Goal: Information Seeking & Learning: Compare options

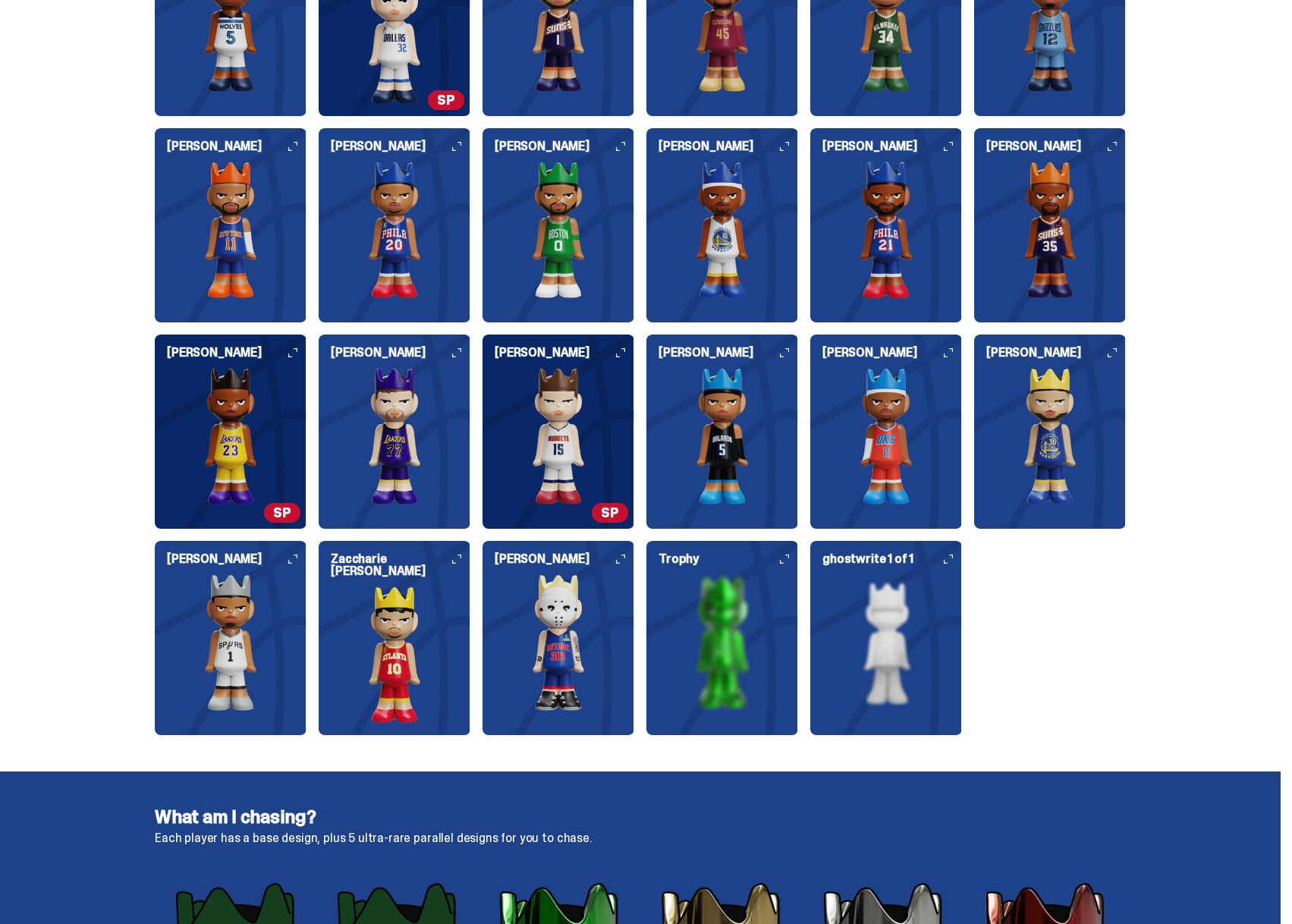
scroll to position [1820, 0]
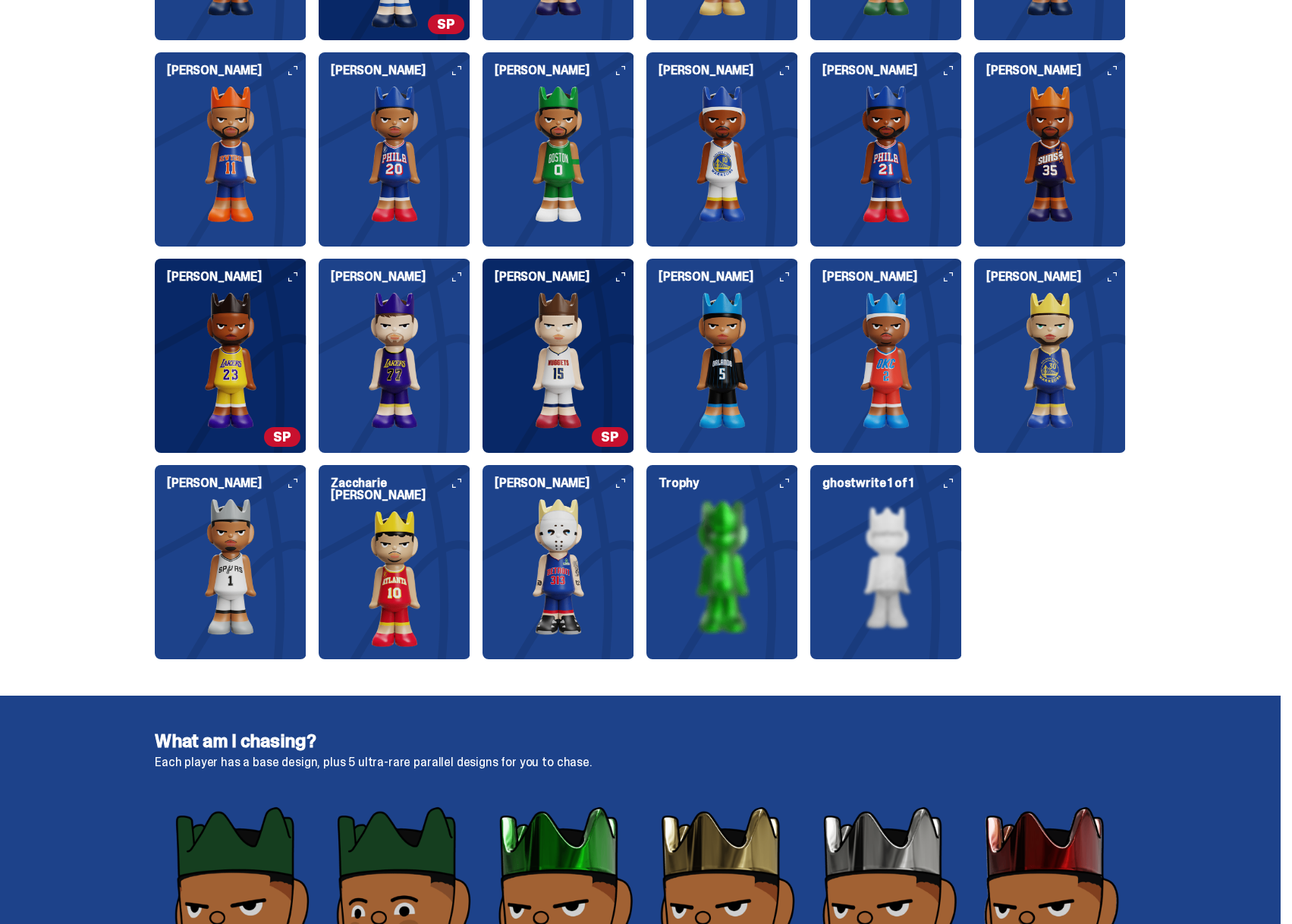
click at [269, 393] on img at bounding box center [230, 360] width 152 height 137
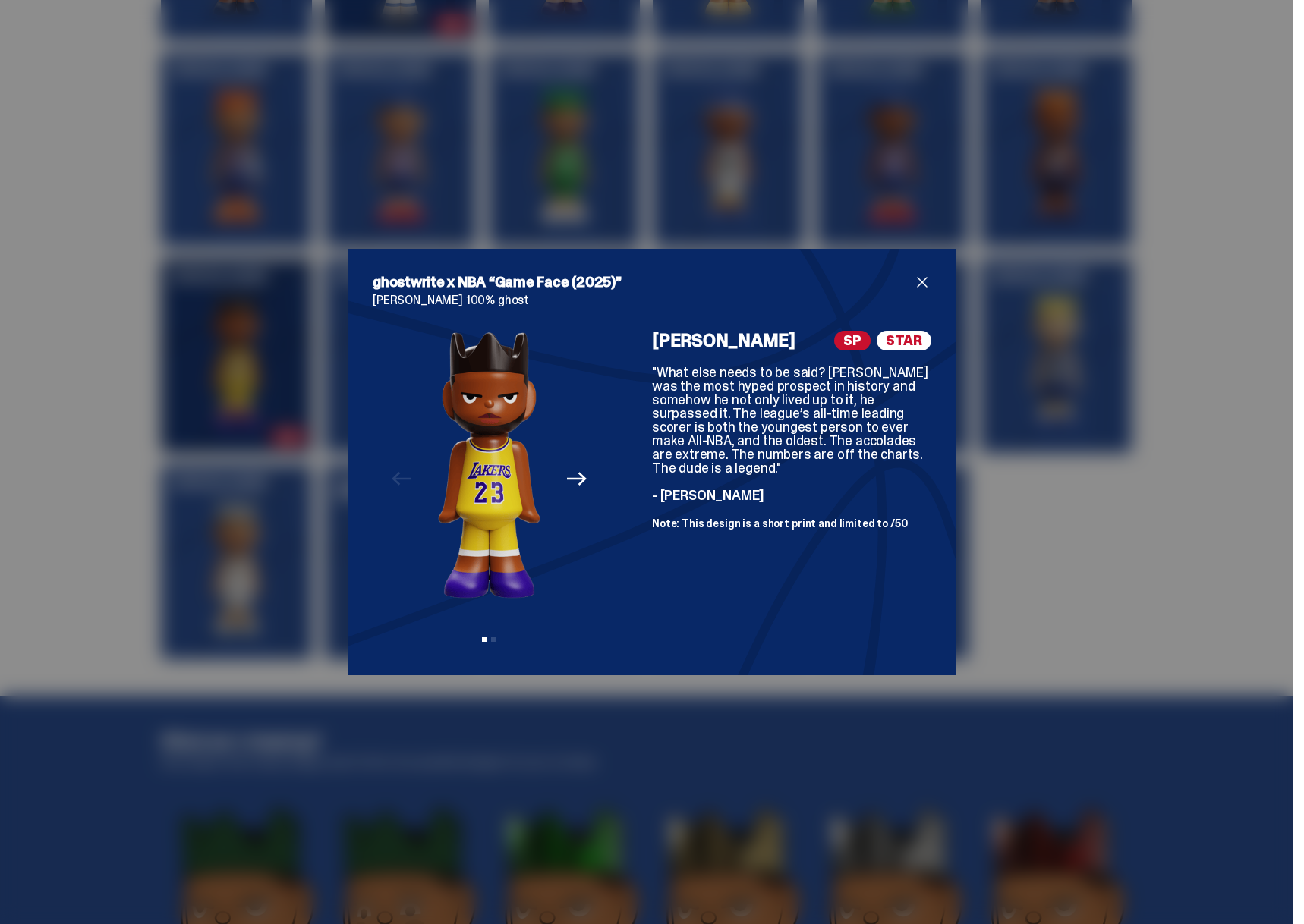
click at [172, 437] on div "ghostwrite x NBA “Game Face (2025)” [PERSON_NAME] 100% ghost Previous Next View…" at bounding box center [652, 462] width 1304 height 924
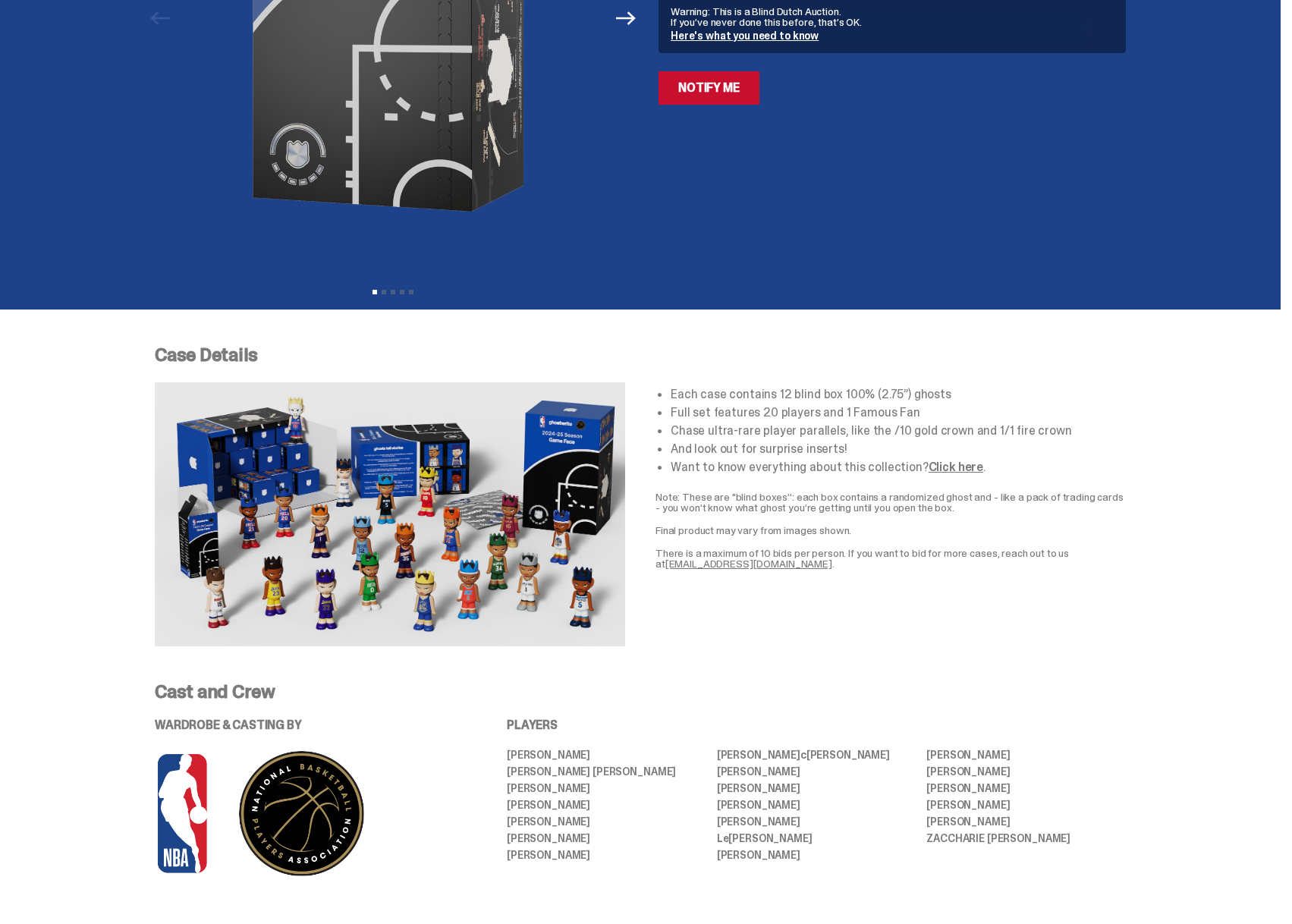
scroll to position [0, 0]
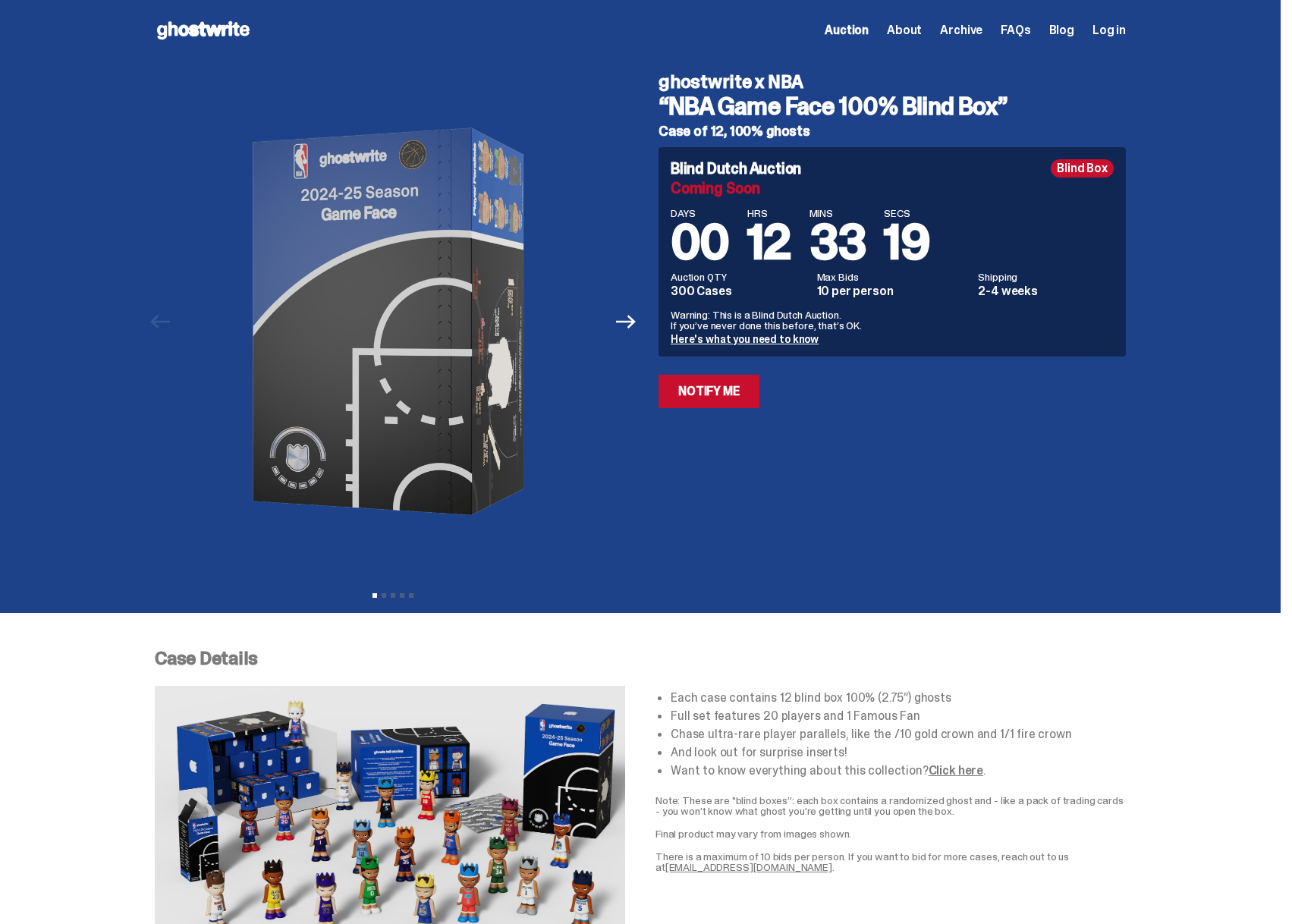
click at [228, 35] on use at bounding box center [203, 30] width 92 height 18
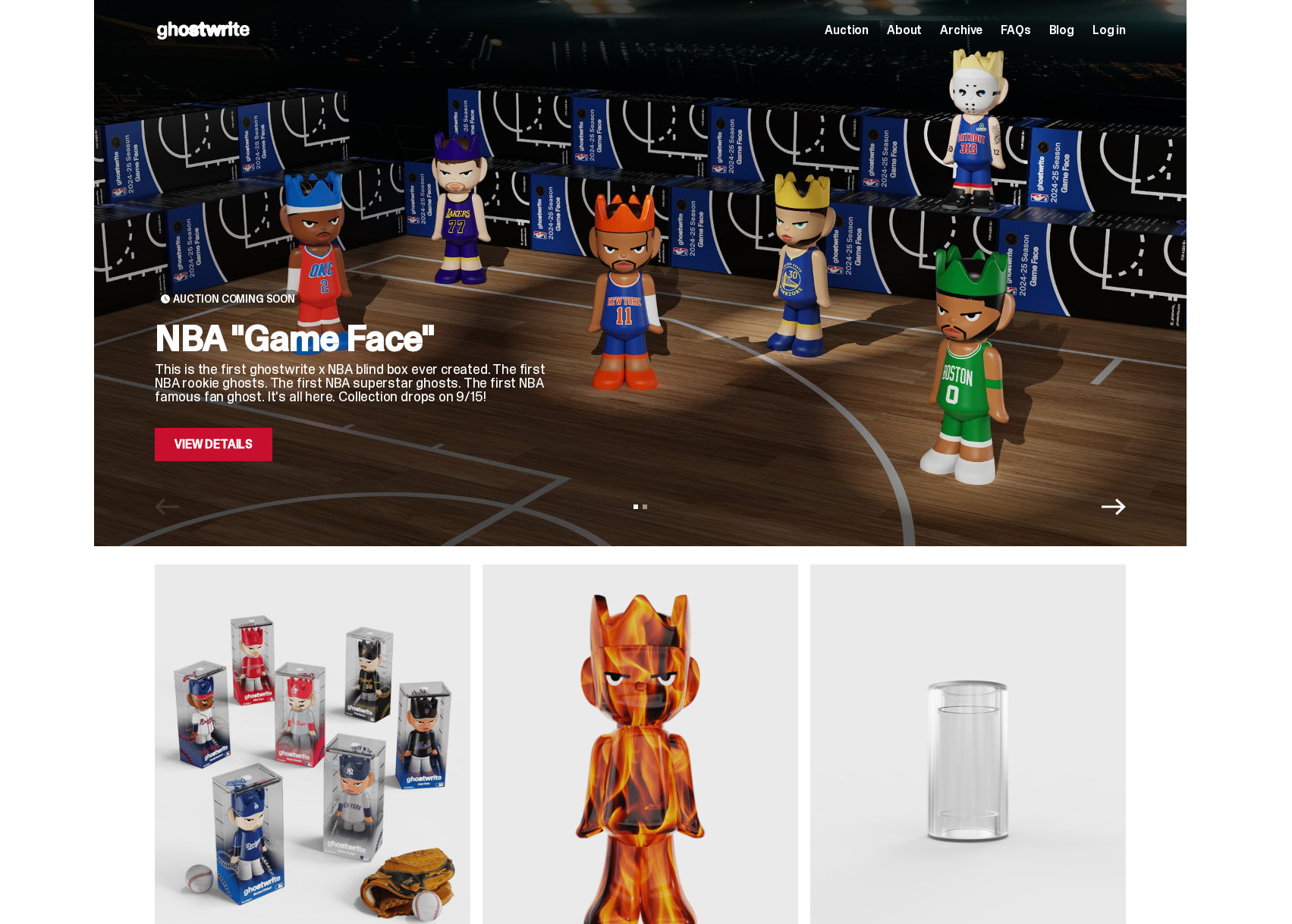
scroll to position [379, 0]
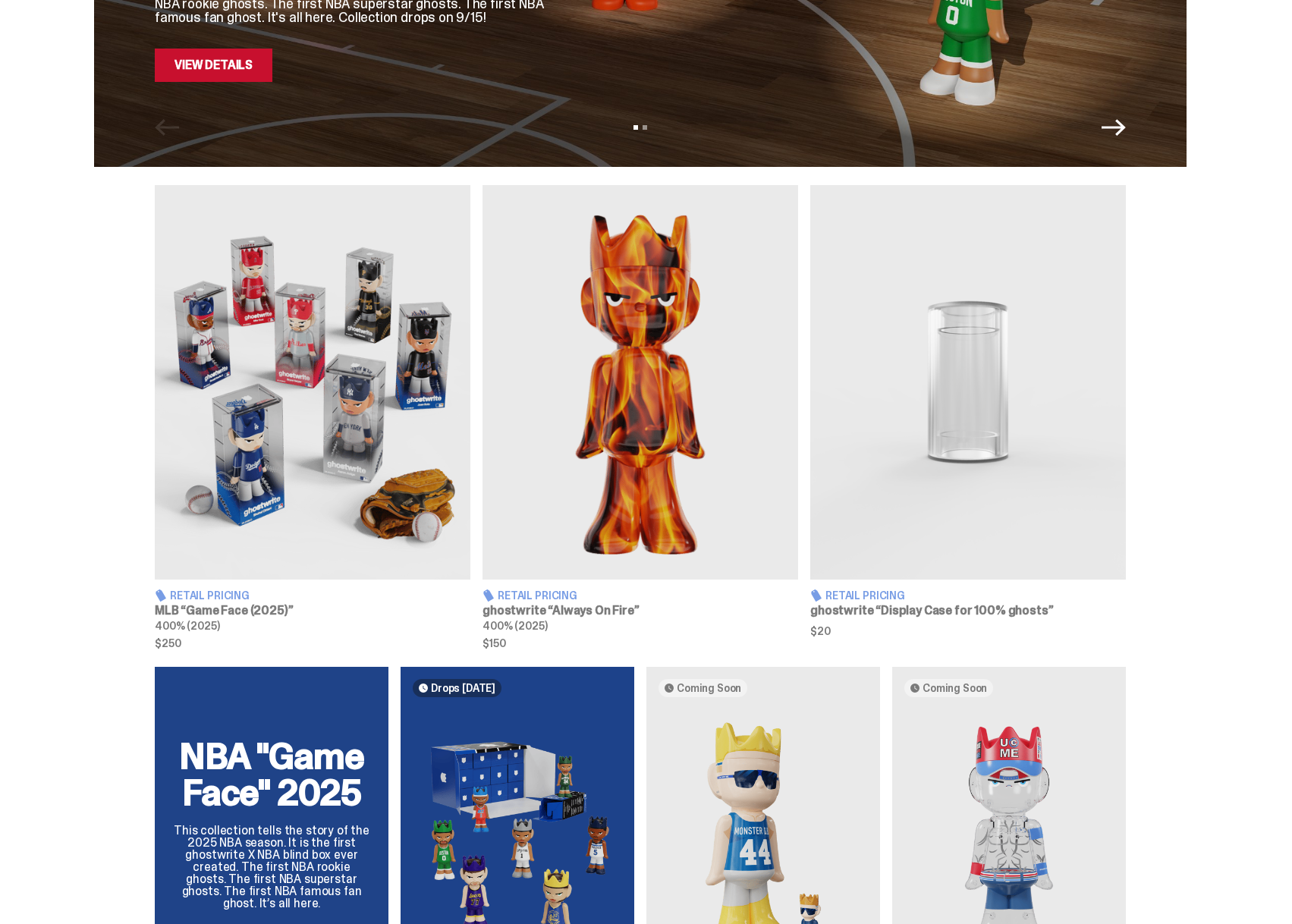
click at [698, 366] on img at bounding box center [641, 383] width 316 height 394
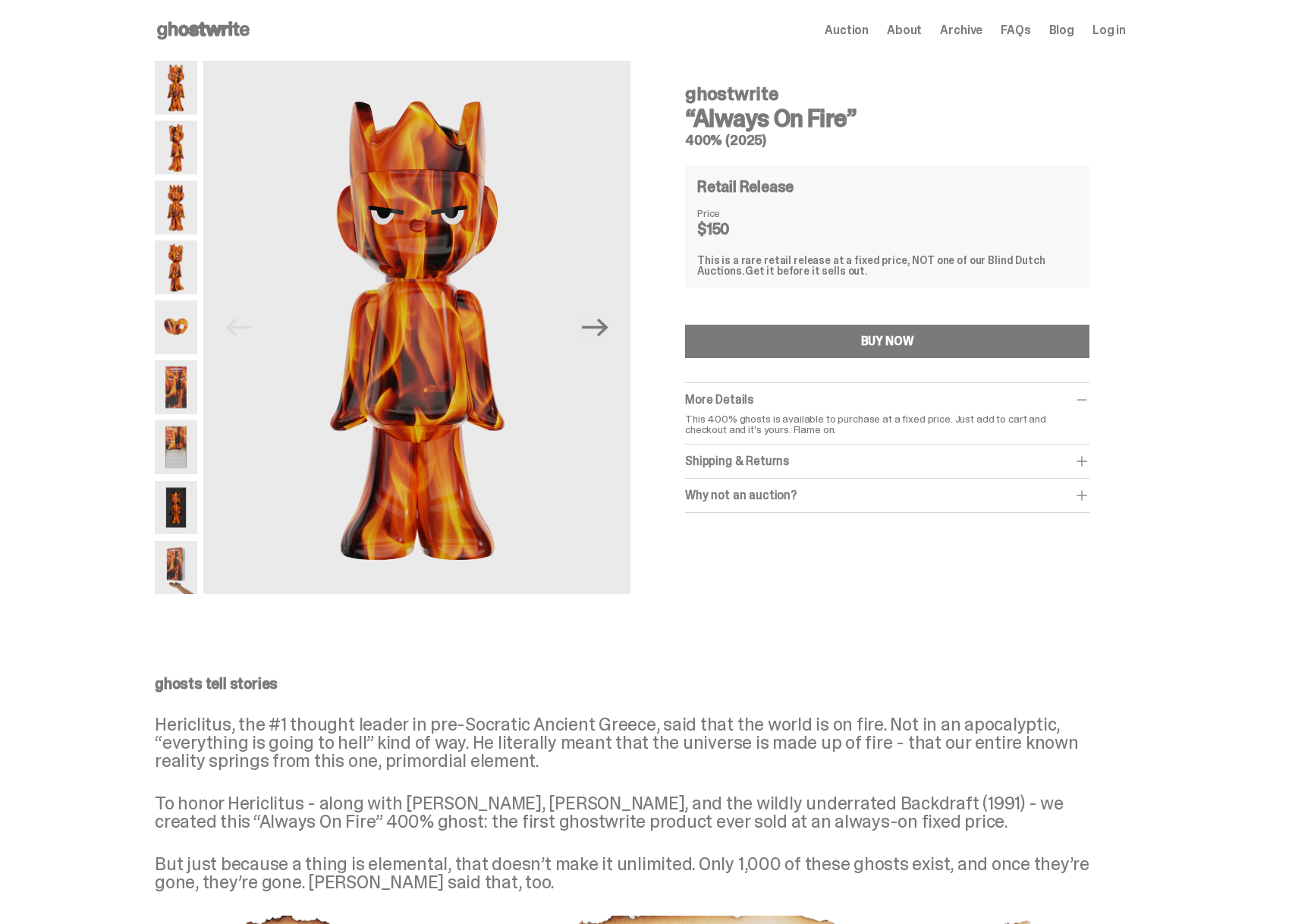
click at [192, 330] on img at bounding box center [175, 327] width 43 height 54
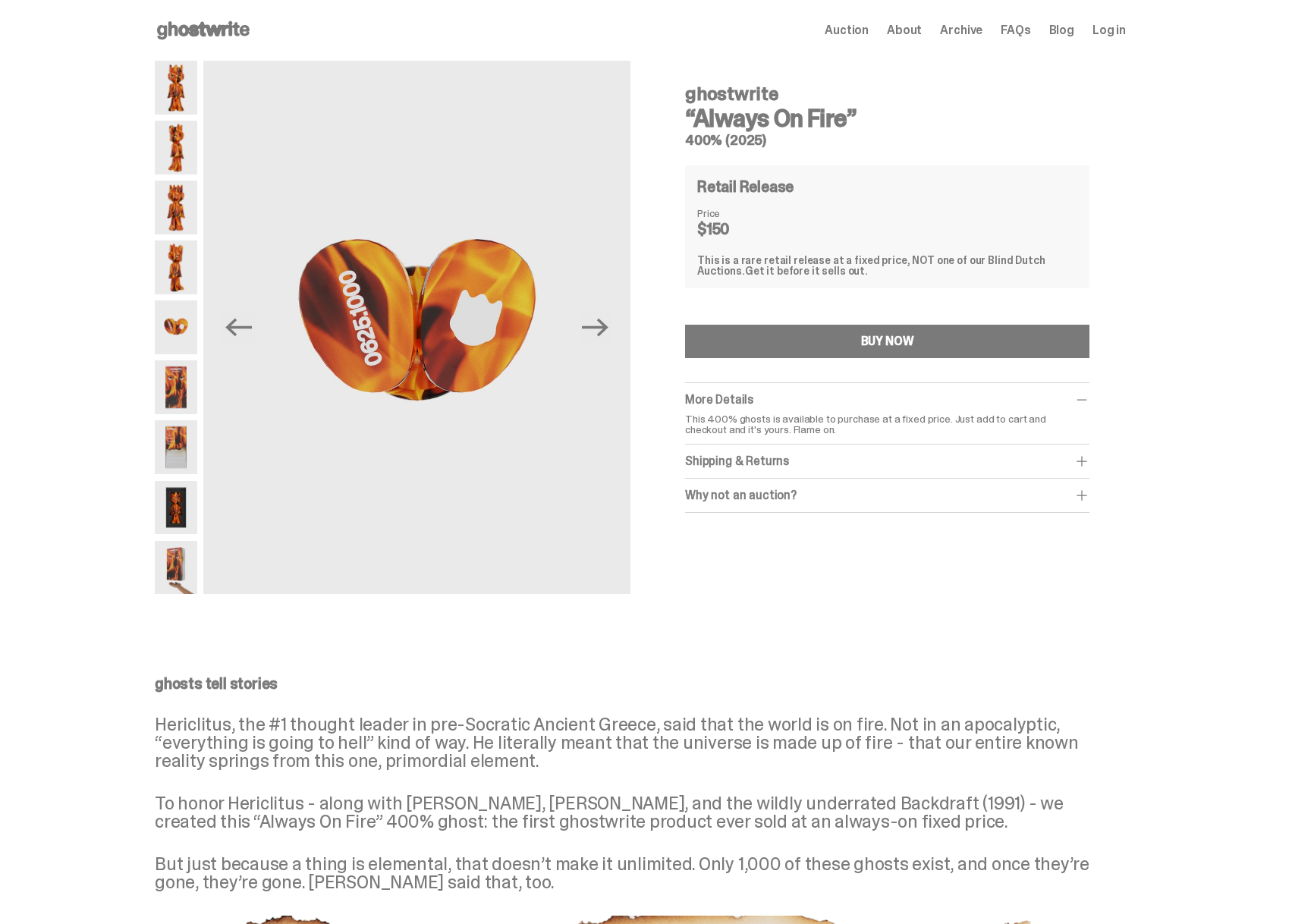
click at [191, 386] on img at bounding box center [175, 387] width 43 height 54
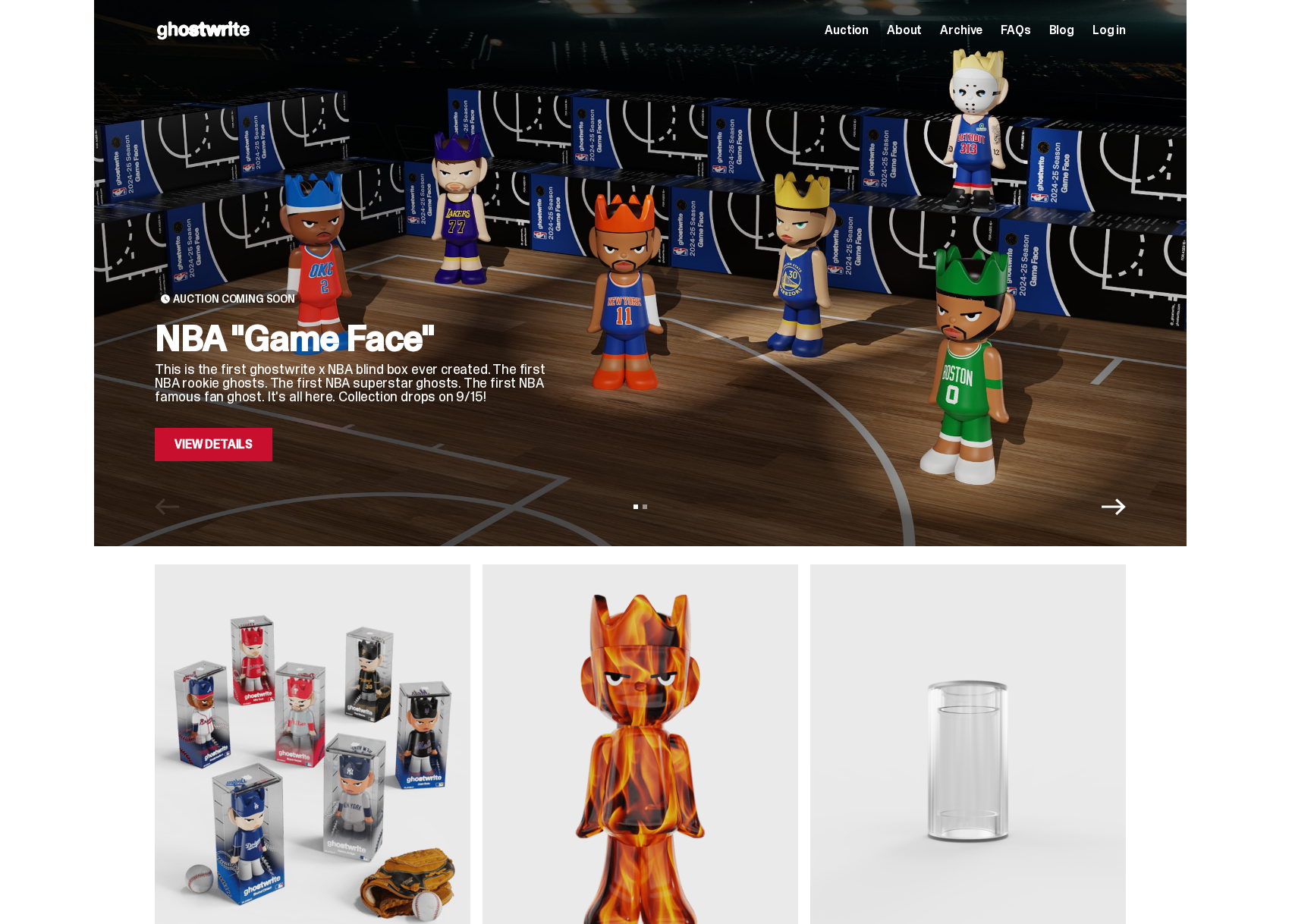
scroll to position [455, 0]
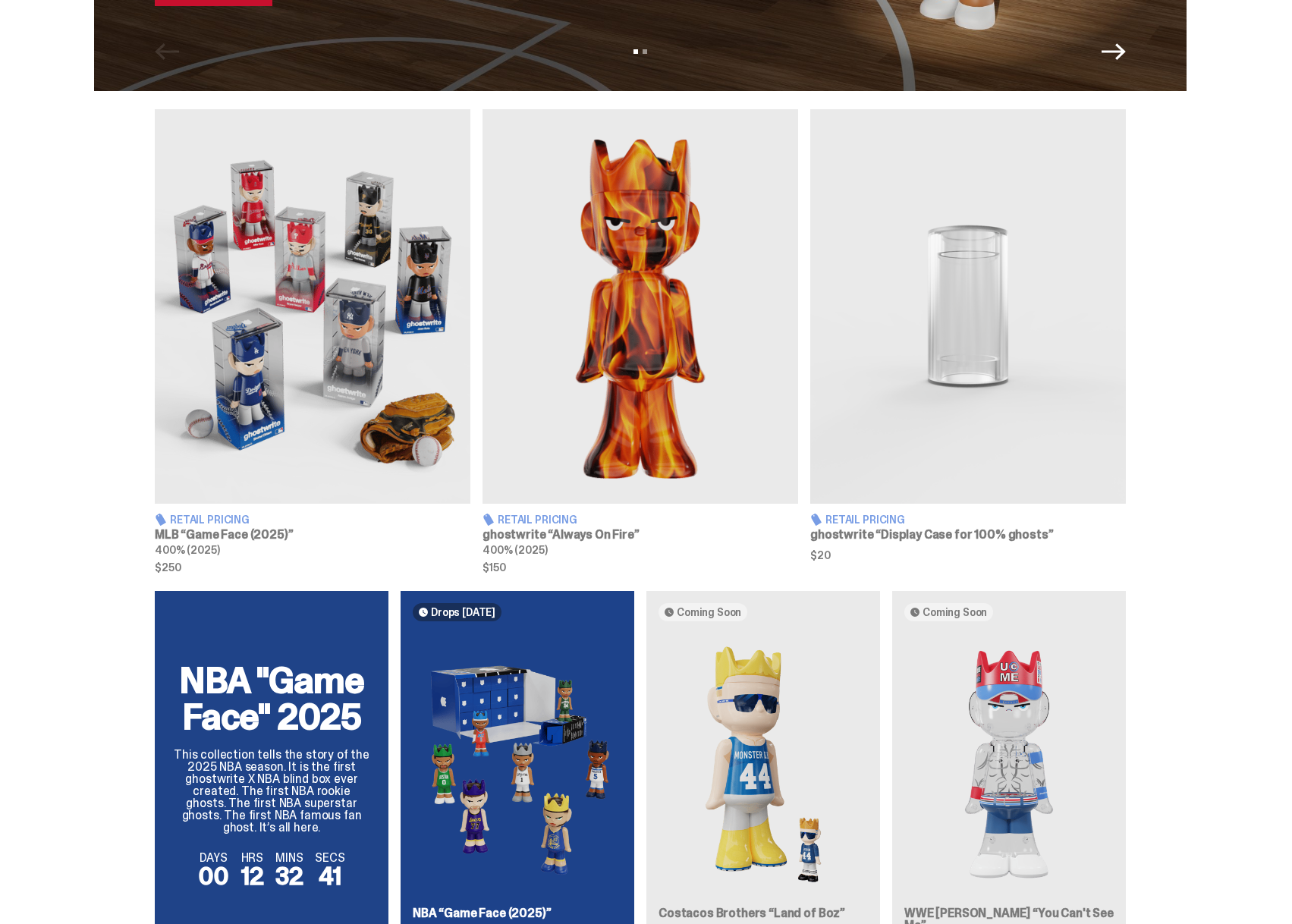
click at [266, 441] on img at bounding box center [312, 306] width 316 height 394
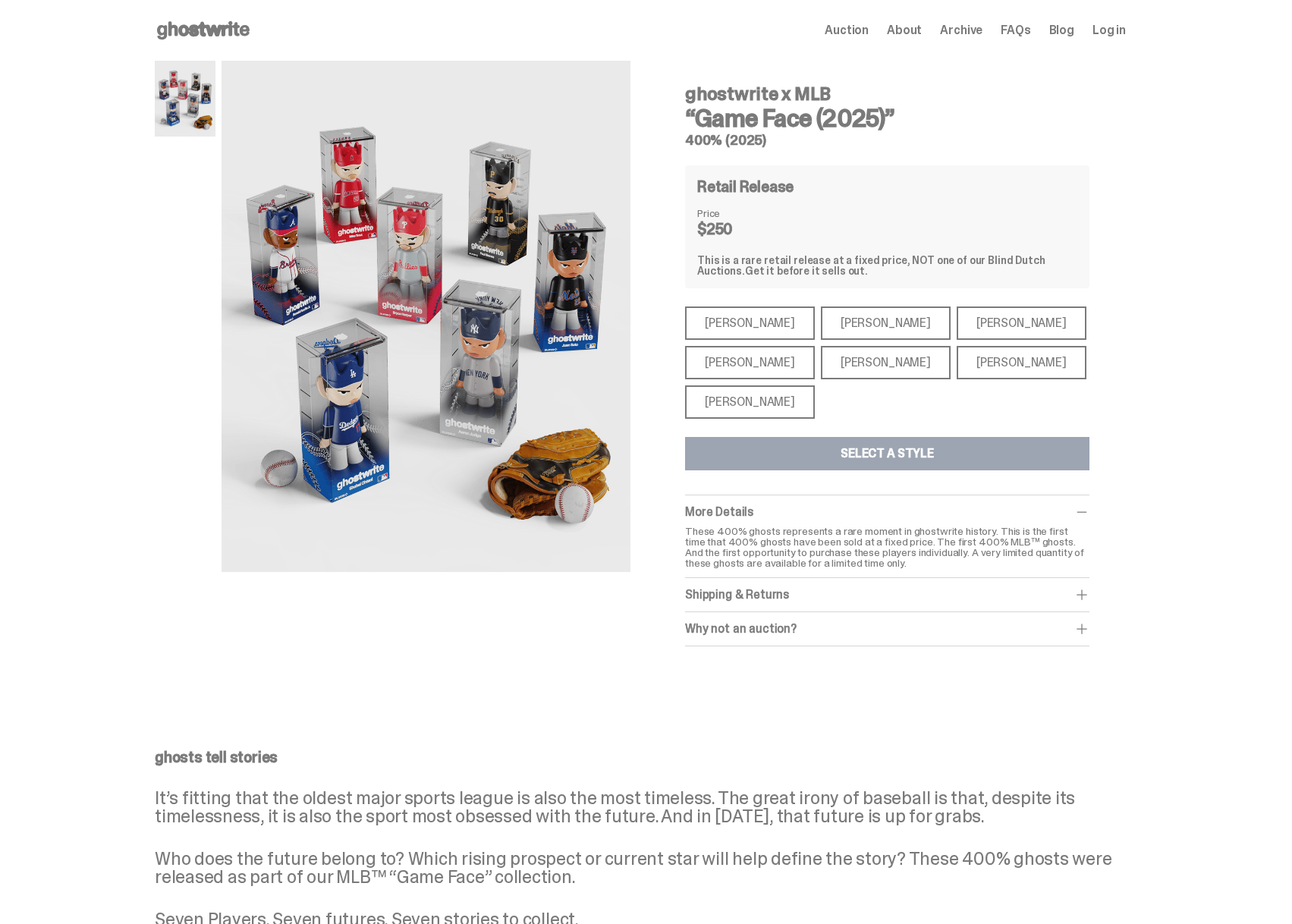
click at [868, 330] on div "[PERSON_NAME]" at bounding box center [886, 323] width 130 height 34
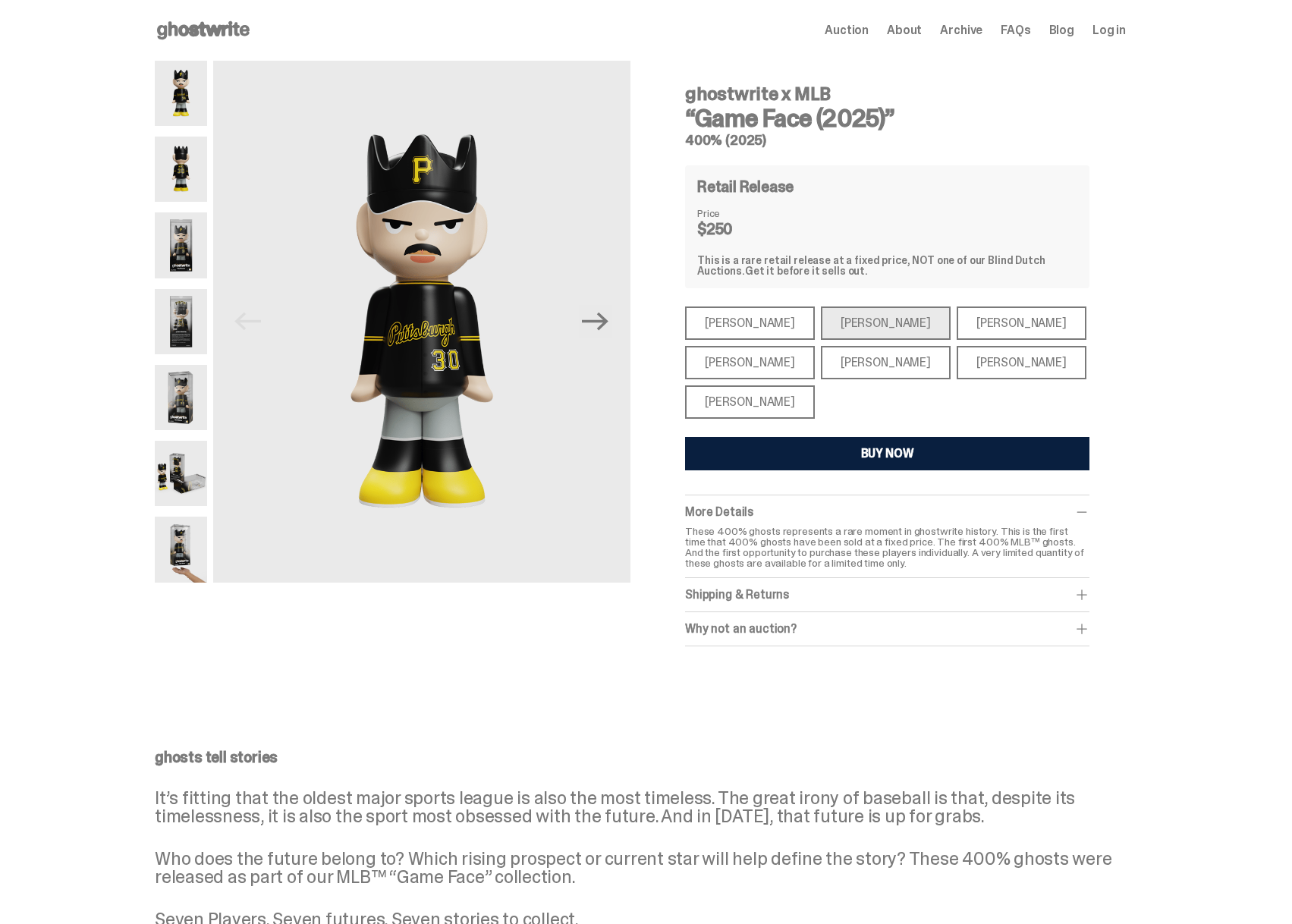
click at [771, 325] on div "[PERSON_NAME]" at bounding box center [750, 323] width 130 height 34
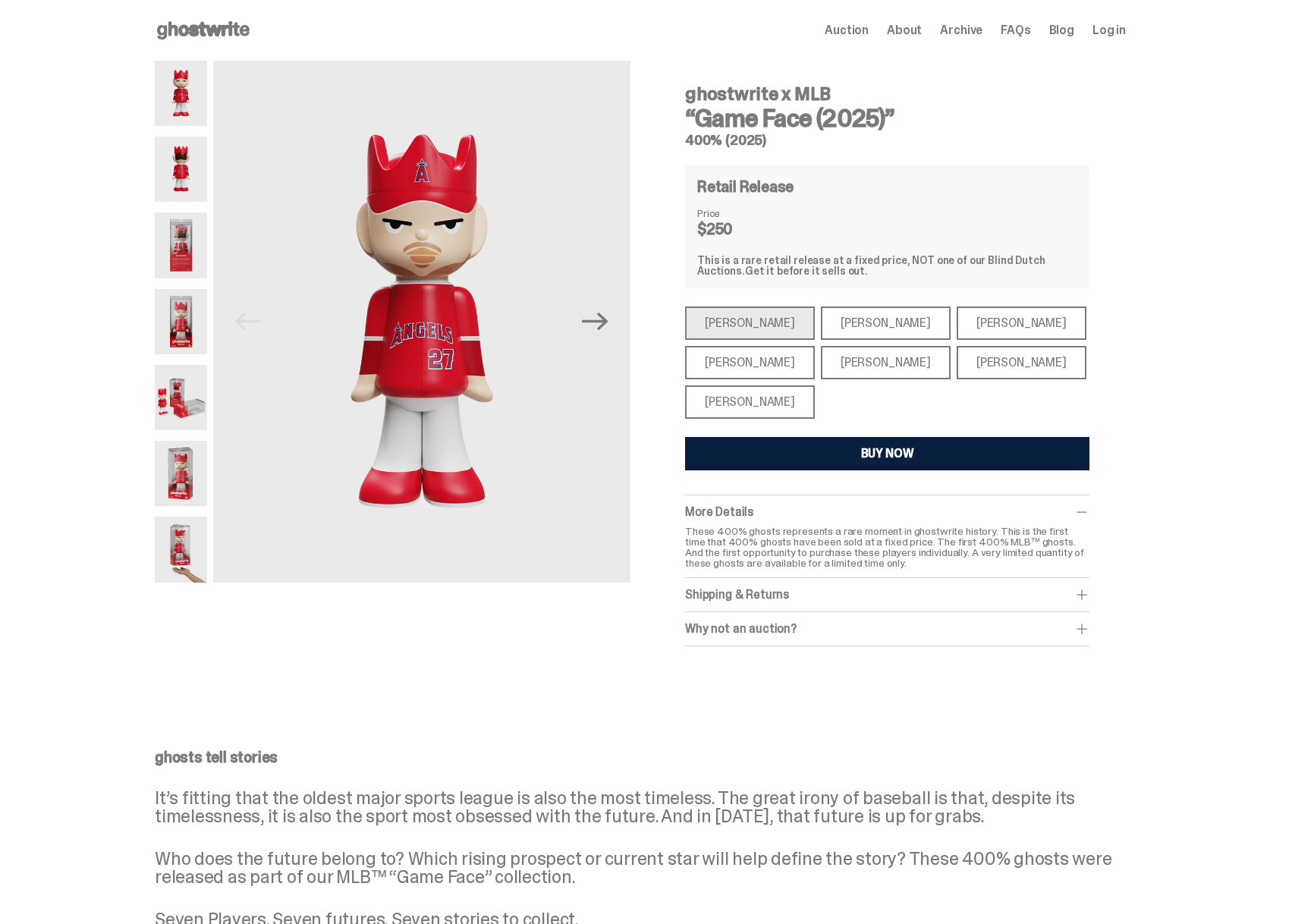
click at [766, 392] on div "[PERSON_NAME]" at bounding box center [750, 402] width 130 height 34
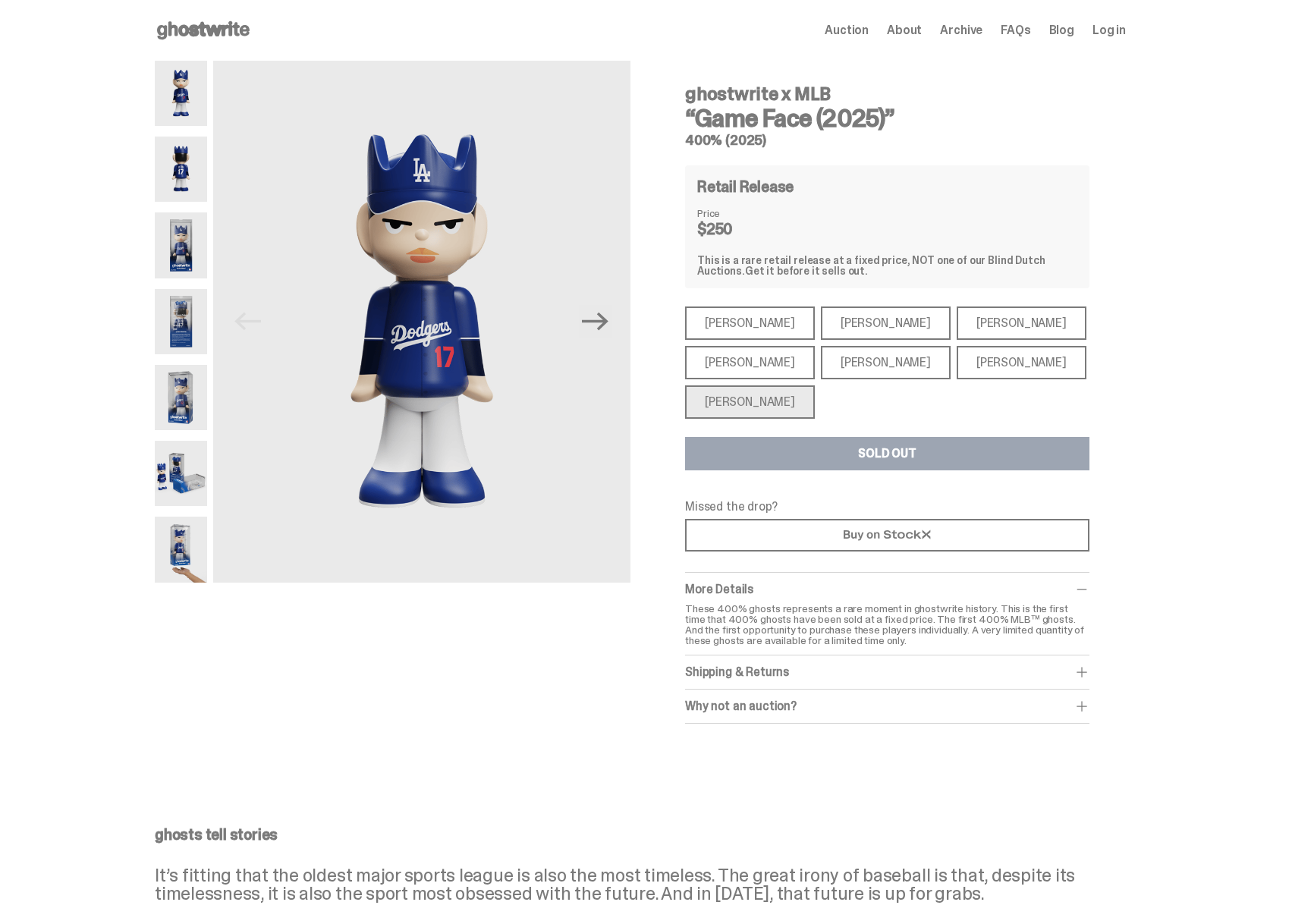
click at [840, 363] on div "[PERSON_NAME]" at bounding box center [886, 363] width 130 height 34
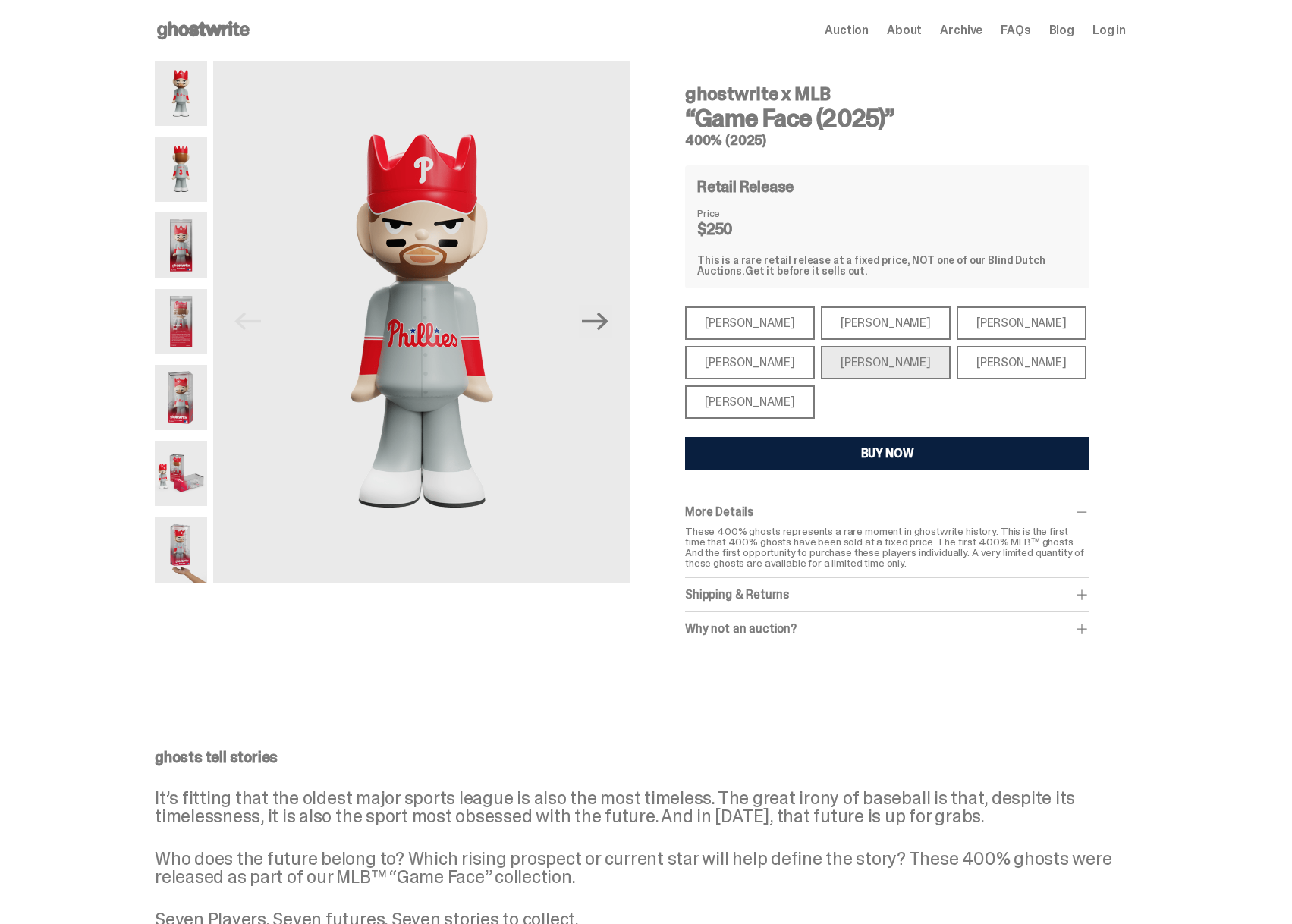
click at [957, 363] on div "[PERSON_NAME]" at bounding box center [1022, 363] width 130 height 34
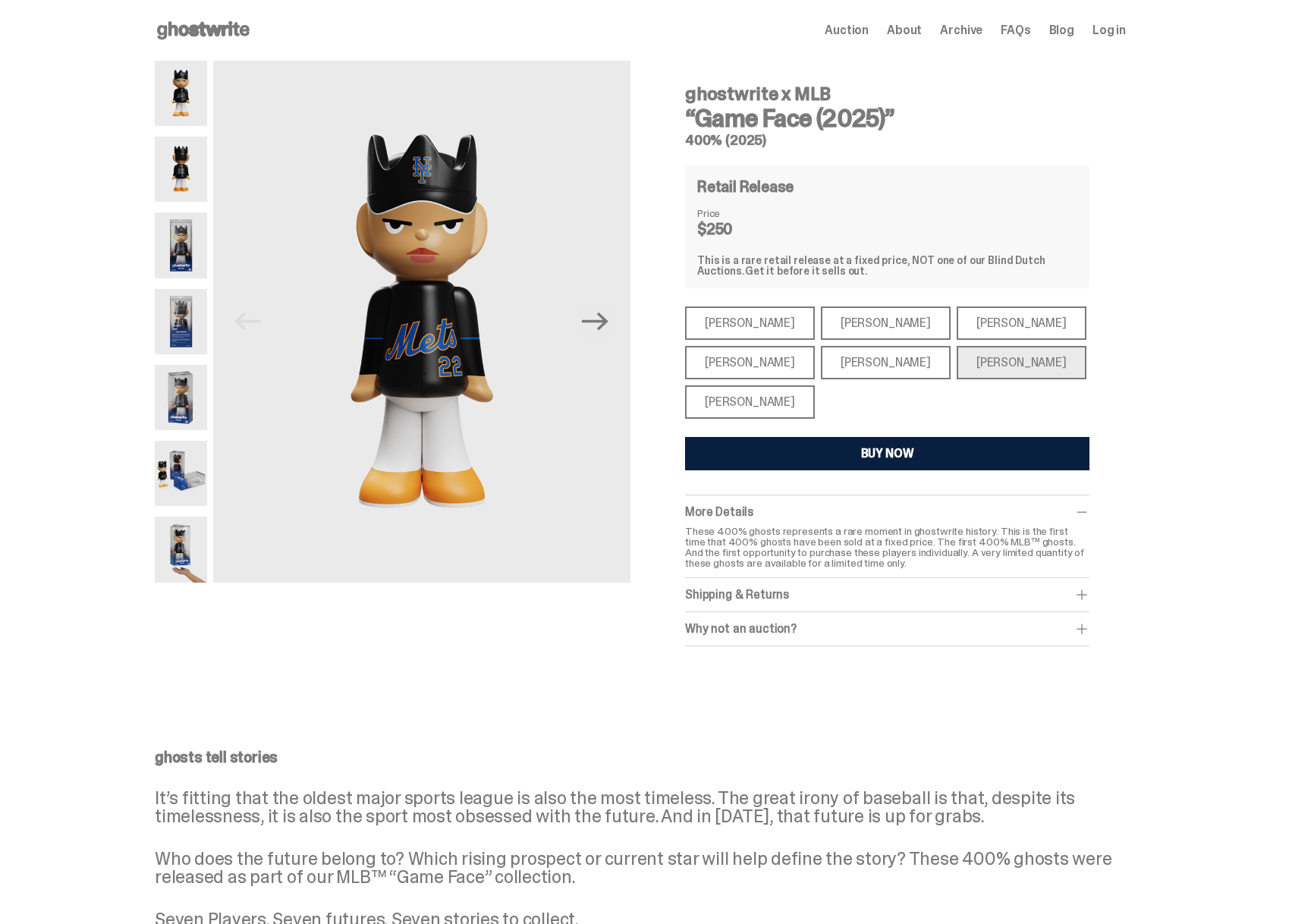
click at [957, 327] on div "[PERSON_NAME]" at bounding box center [1022, 323] width 130 height 34
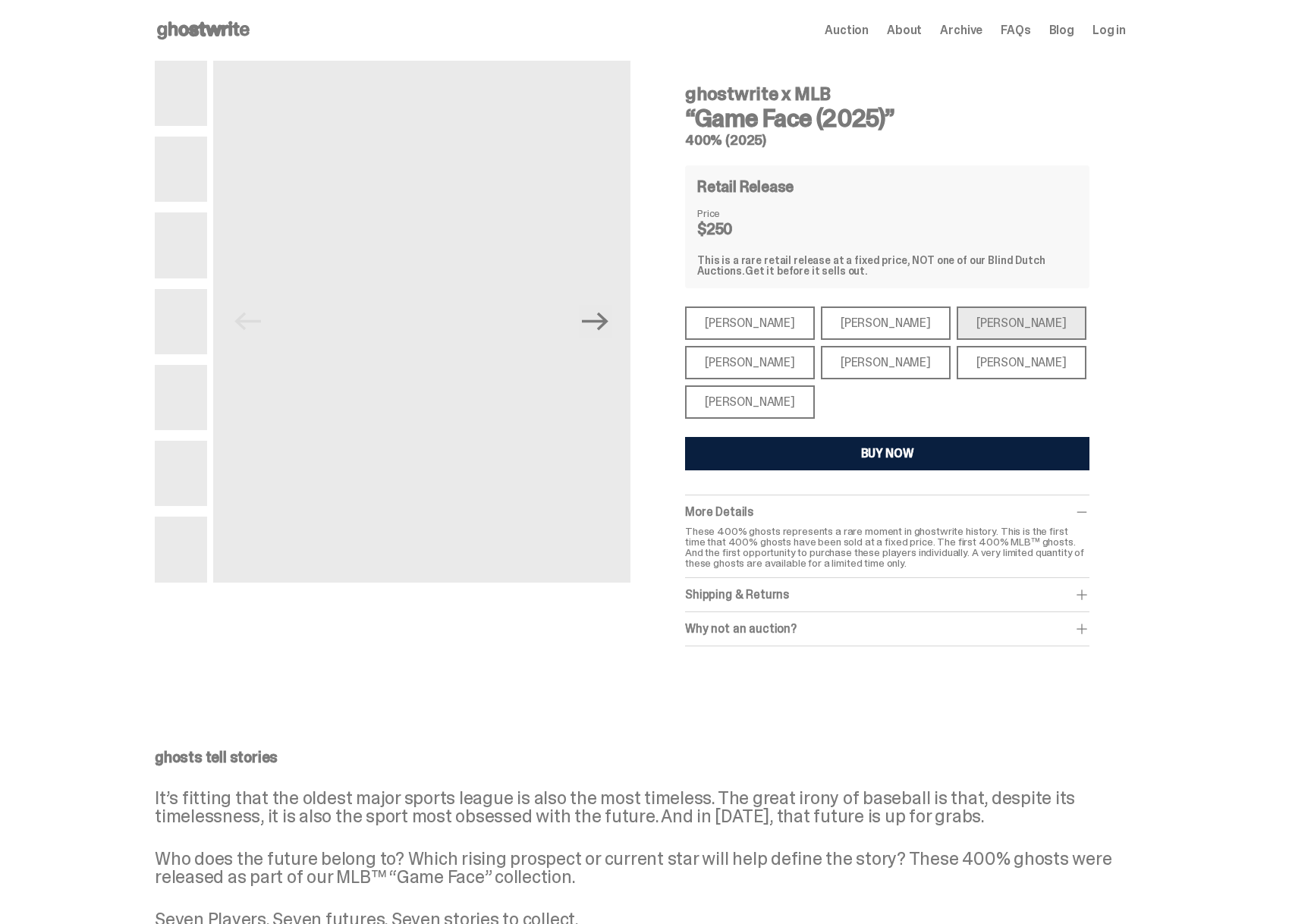
click at [829, 320] on div "[PERSON_NAME]" at bounding box center [886, 323] width 130 height 34
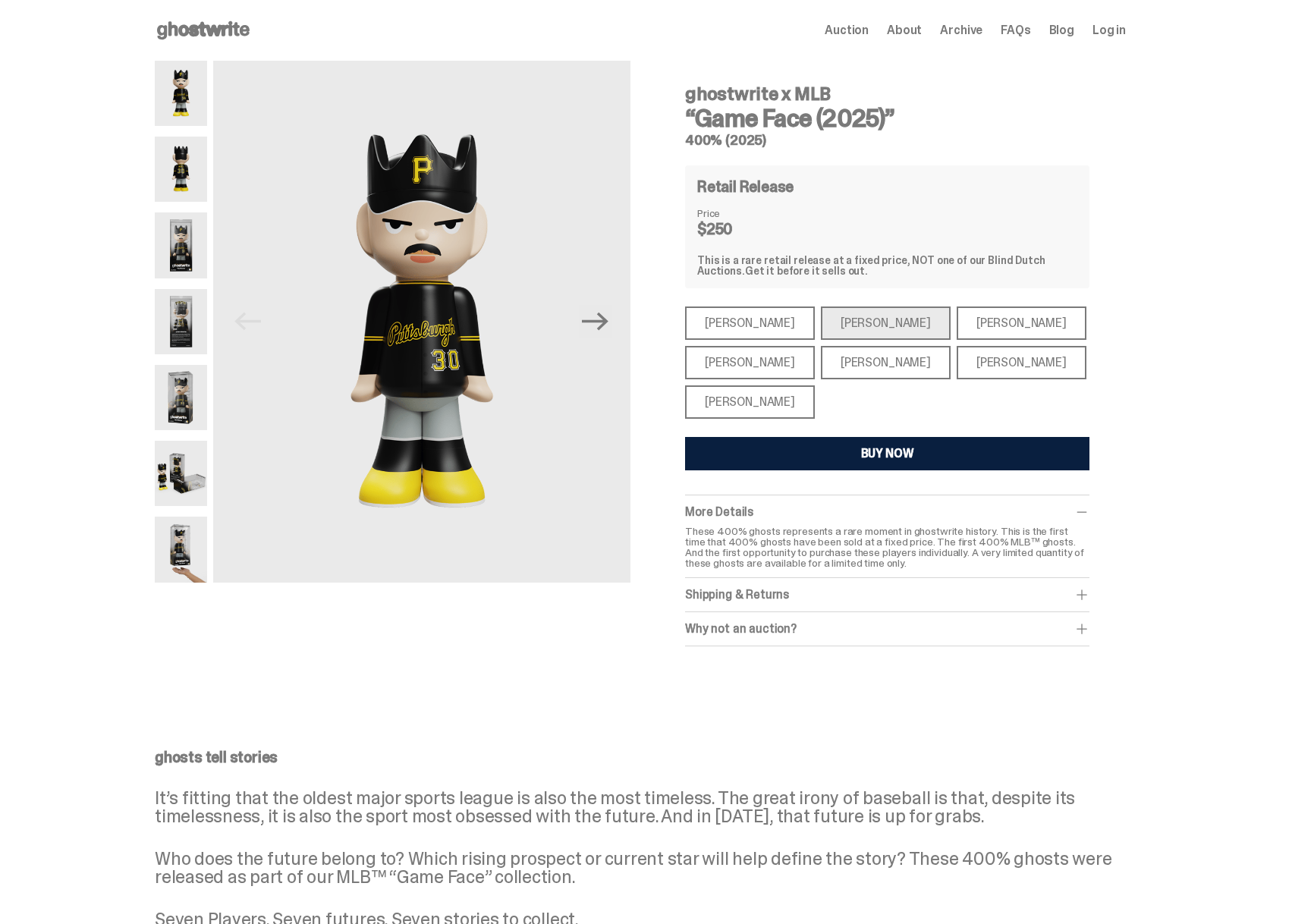
click at [183, 425] on img at bounding box center [180, 398] width 52 height 65
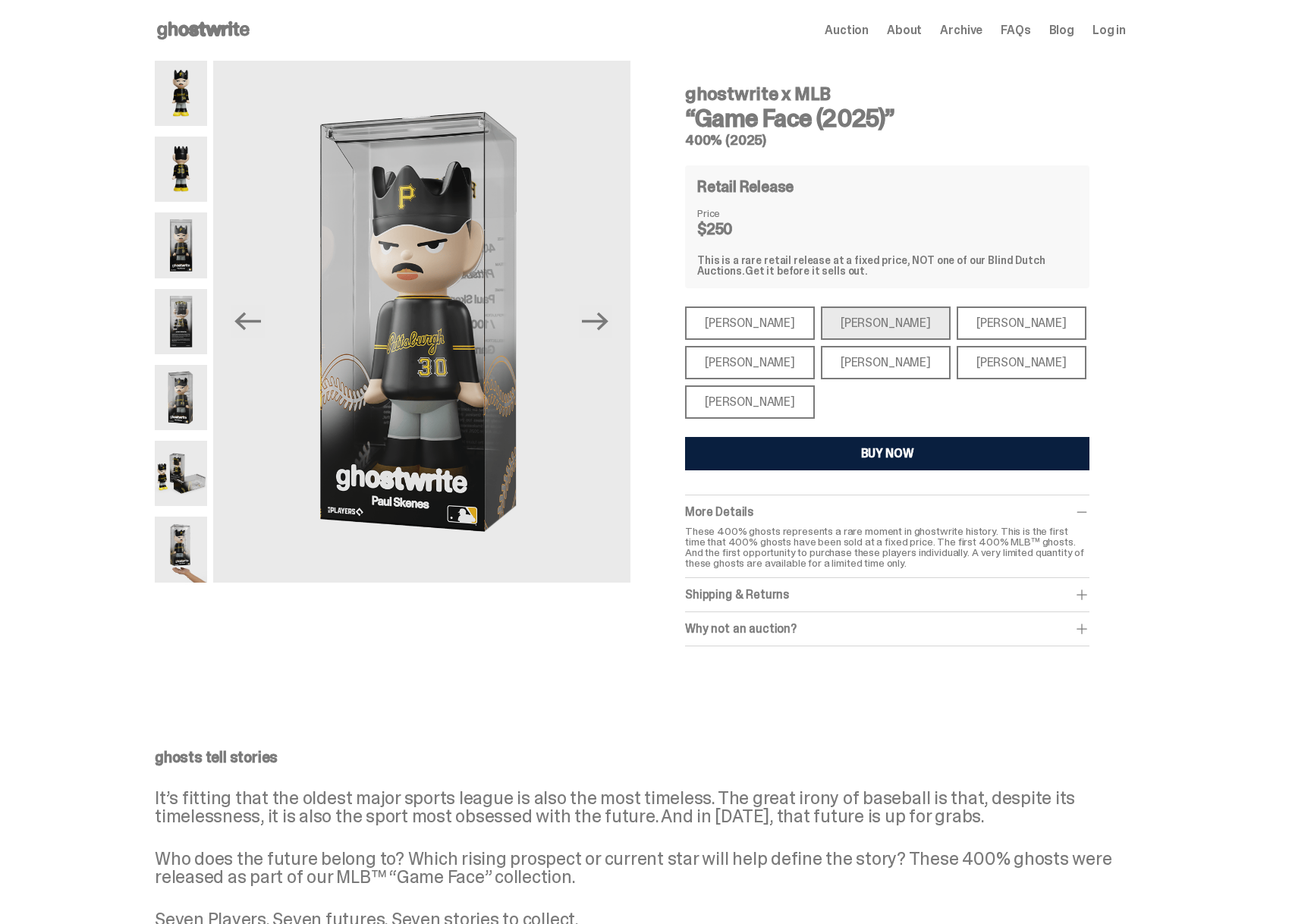
click at [207, 107] on img at bounding box center [180, 93] width 52 height 65
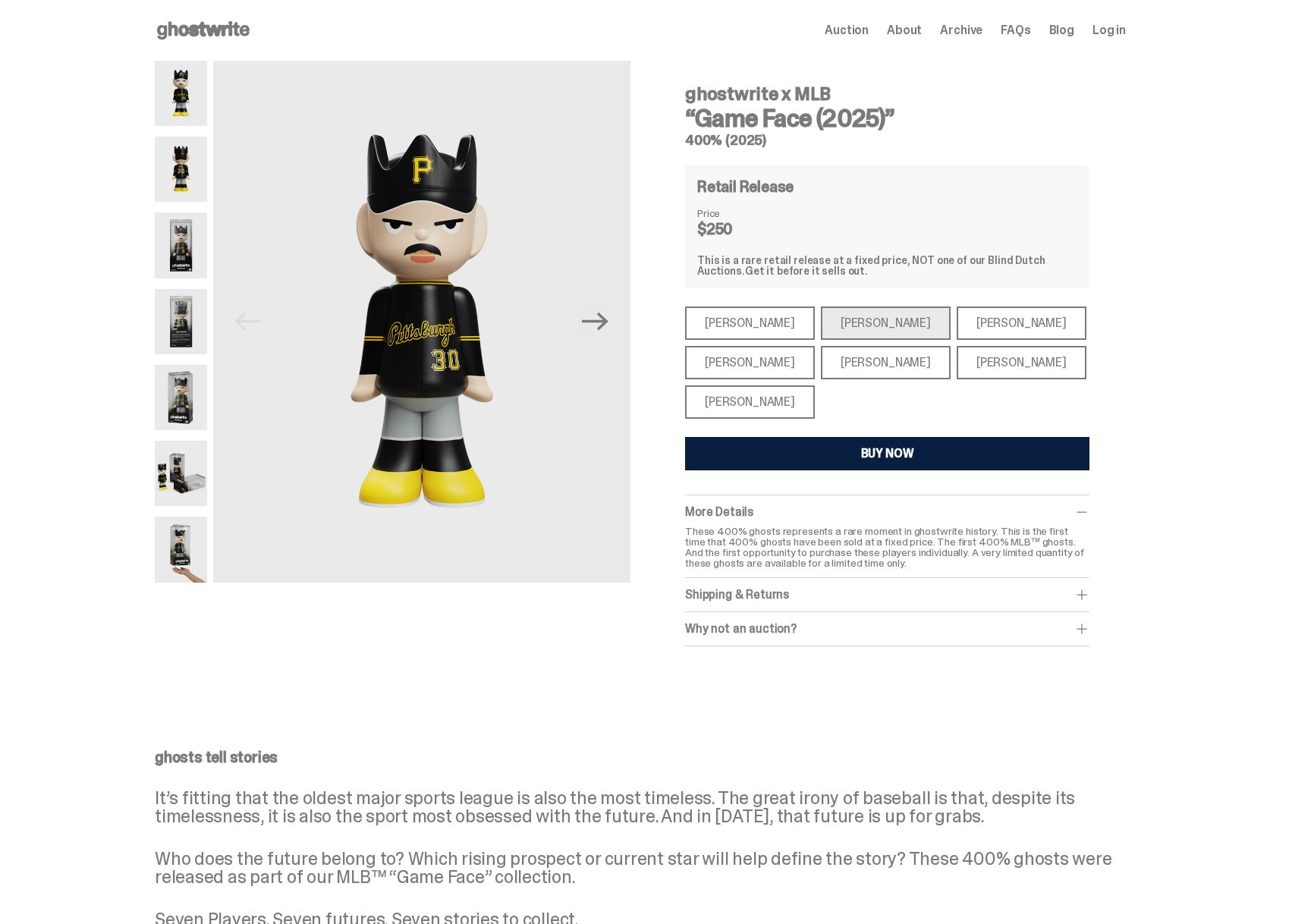
click at [869, 29] on span "Auction" at bounding box center [846, 30] width 44 height 12
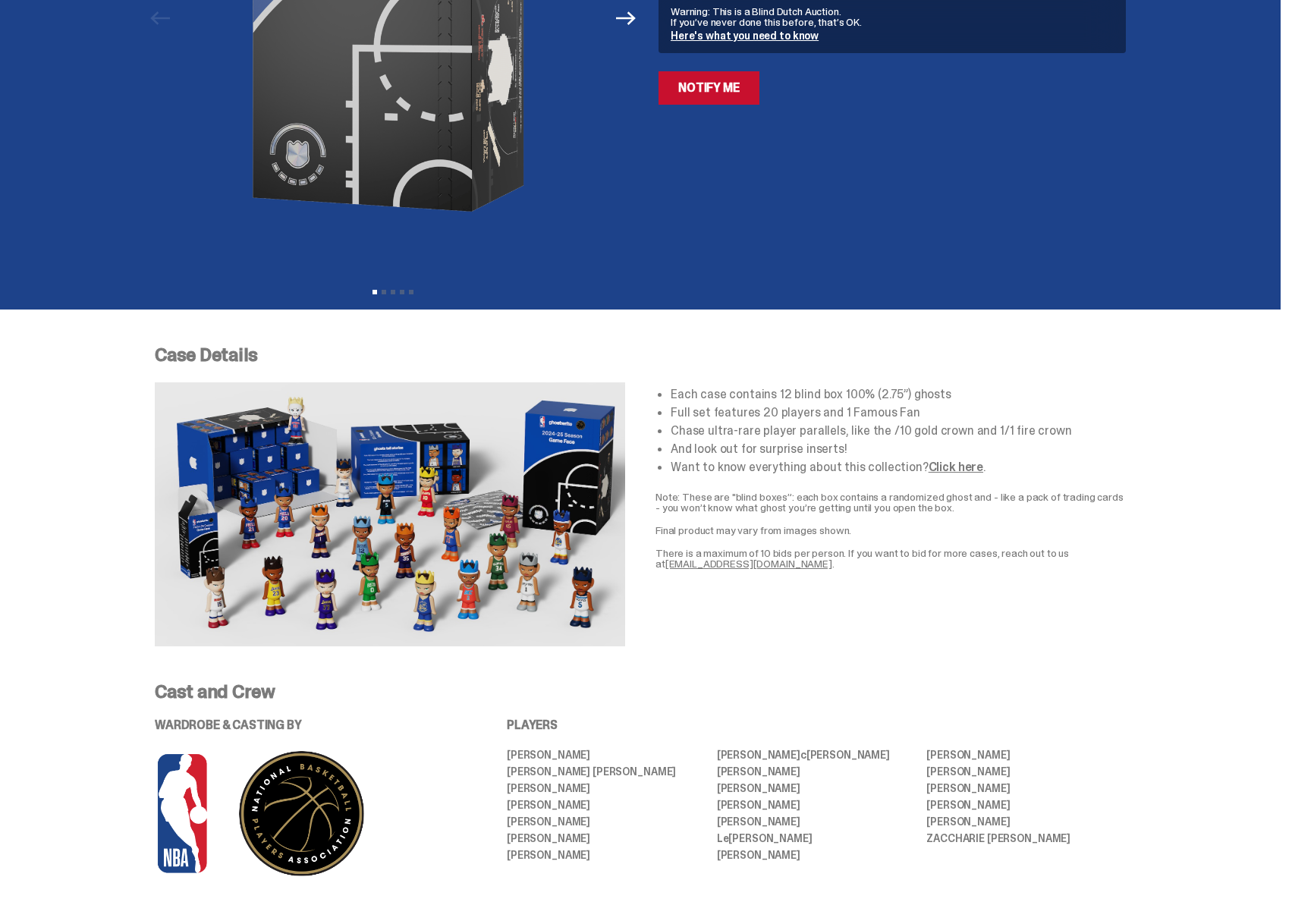
scroll to position [379, 0]
